Goal: Obtain resource: Download file/media

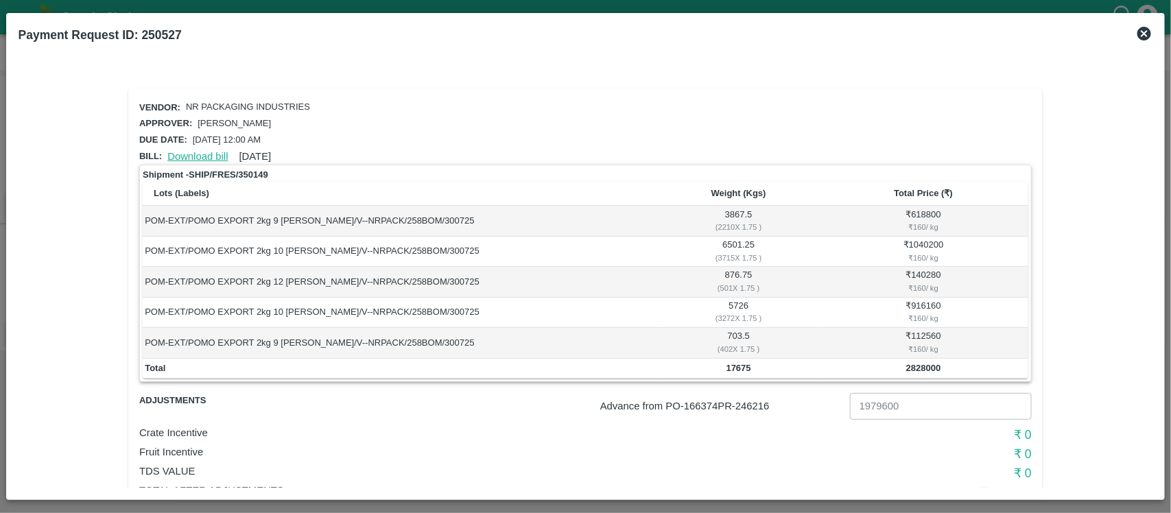
click at [196, 153] on link "Download bill" at bounding box center [197, 156] width 60 height 11
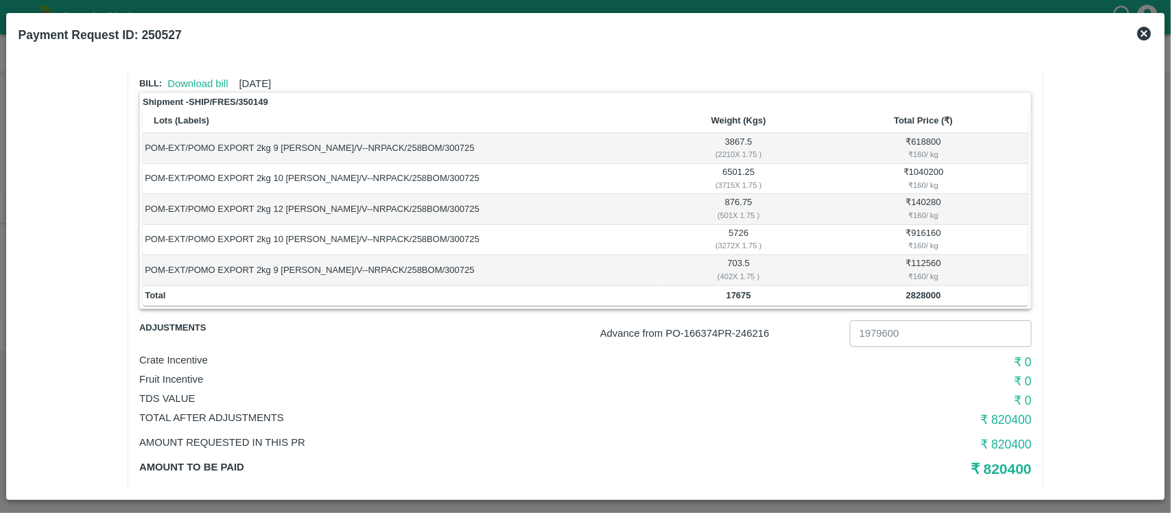
click at [758, 333] on p "Advance from PO- 166374 PR- 246216" at bounding box center [722, 333] width 244 height 15
copy p "246216"
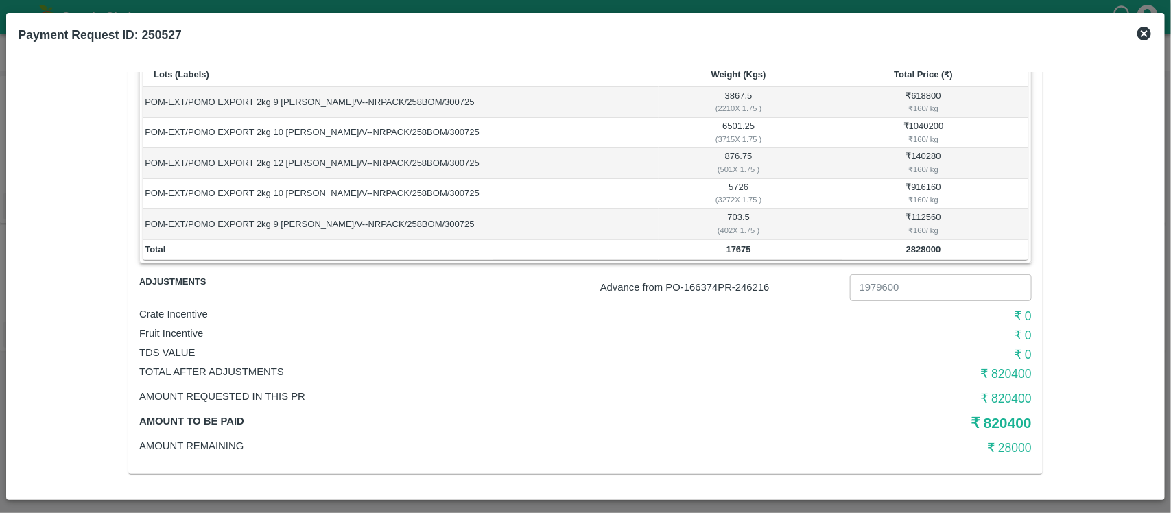
click at [1012, 422] on h5 "₹ 820400" at bounding box center [883, 423] width 298 height 19
